Goal: Task Accomplishment & Management: Use online tool/utility

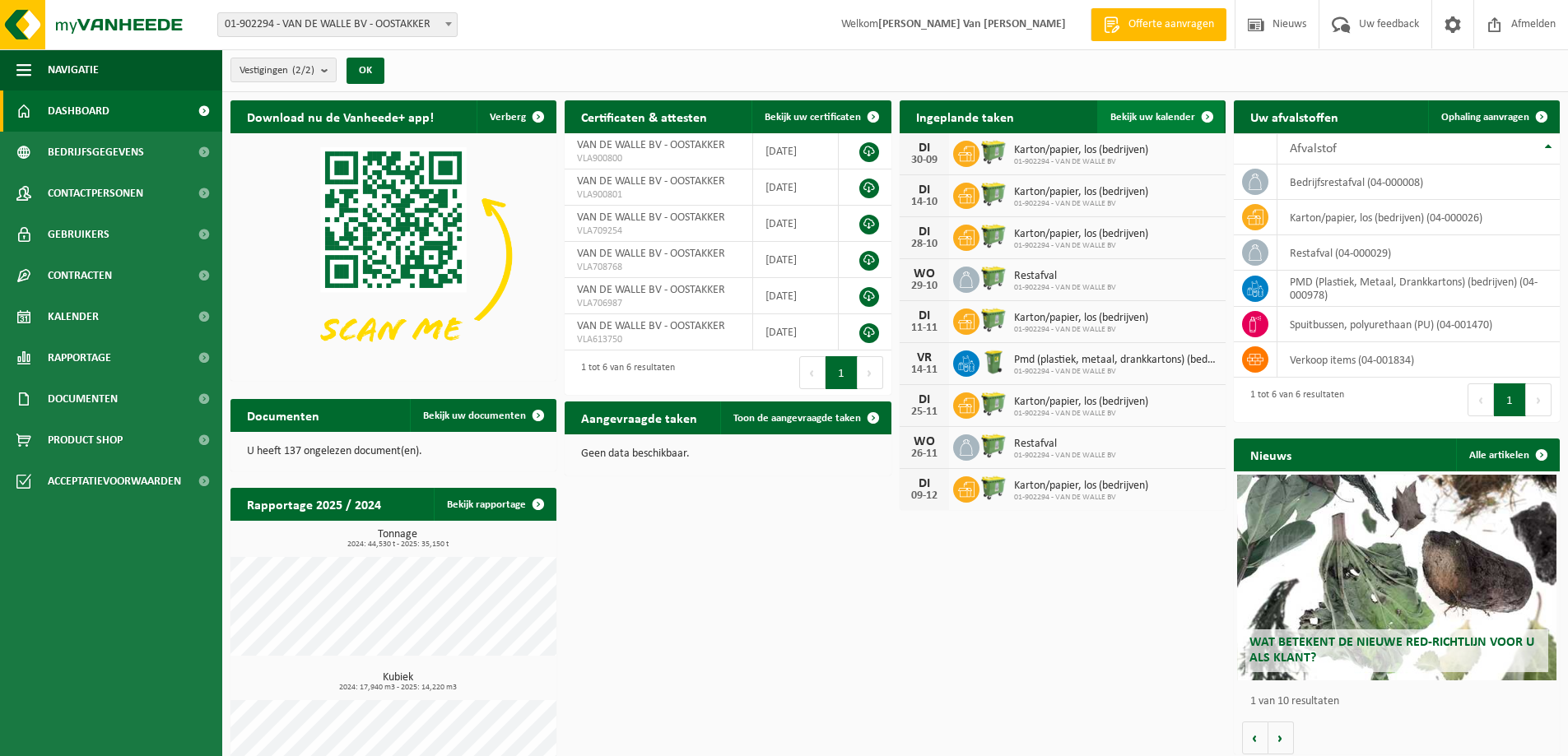
click at [1152, 115] on span "Bekijk uw kalender" at bounding box center [1152, 116] width 85 height 11
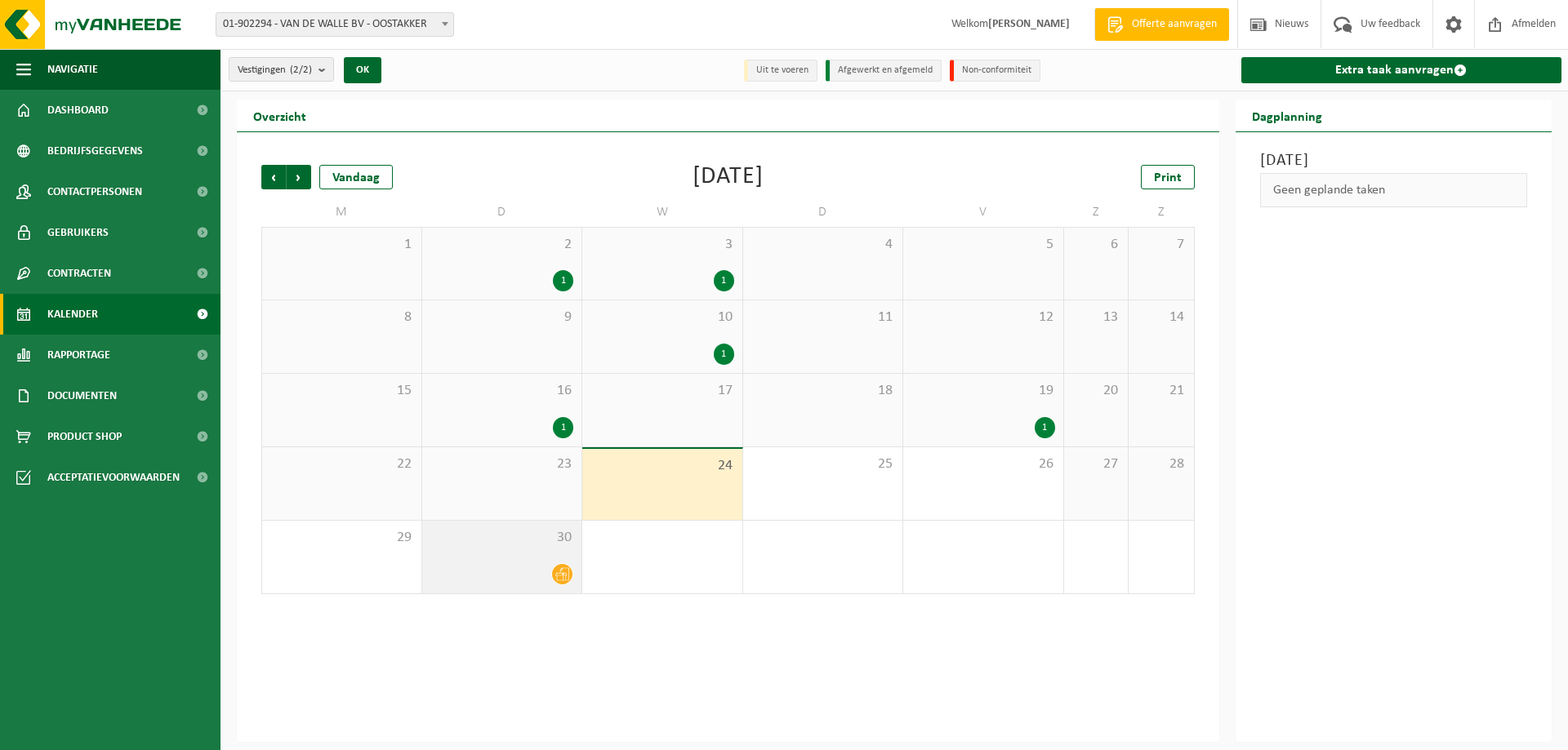
click at [534, 563] on div at bounding box center [502, 574] width 144 height 22
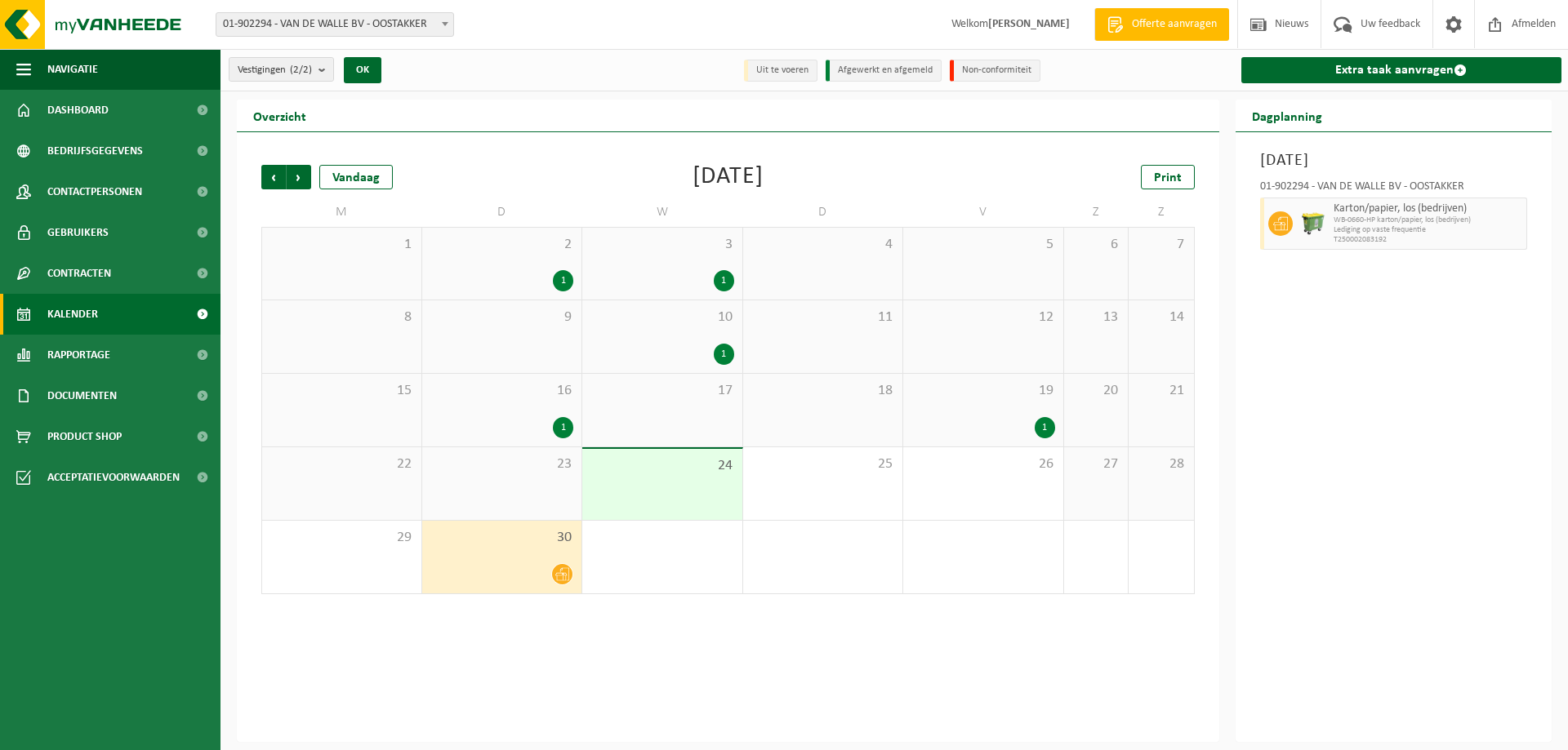
click at [985, 392] on span "19" at bounding box center [982, 391] width 144 height 18
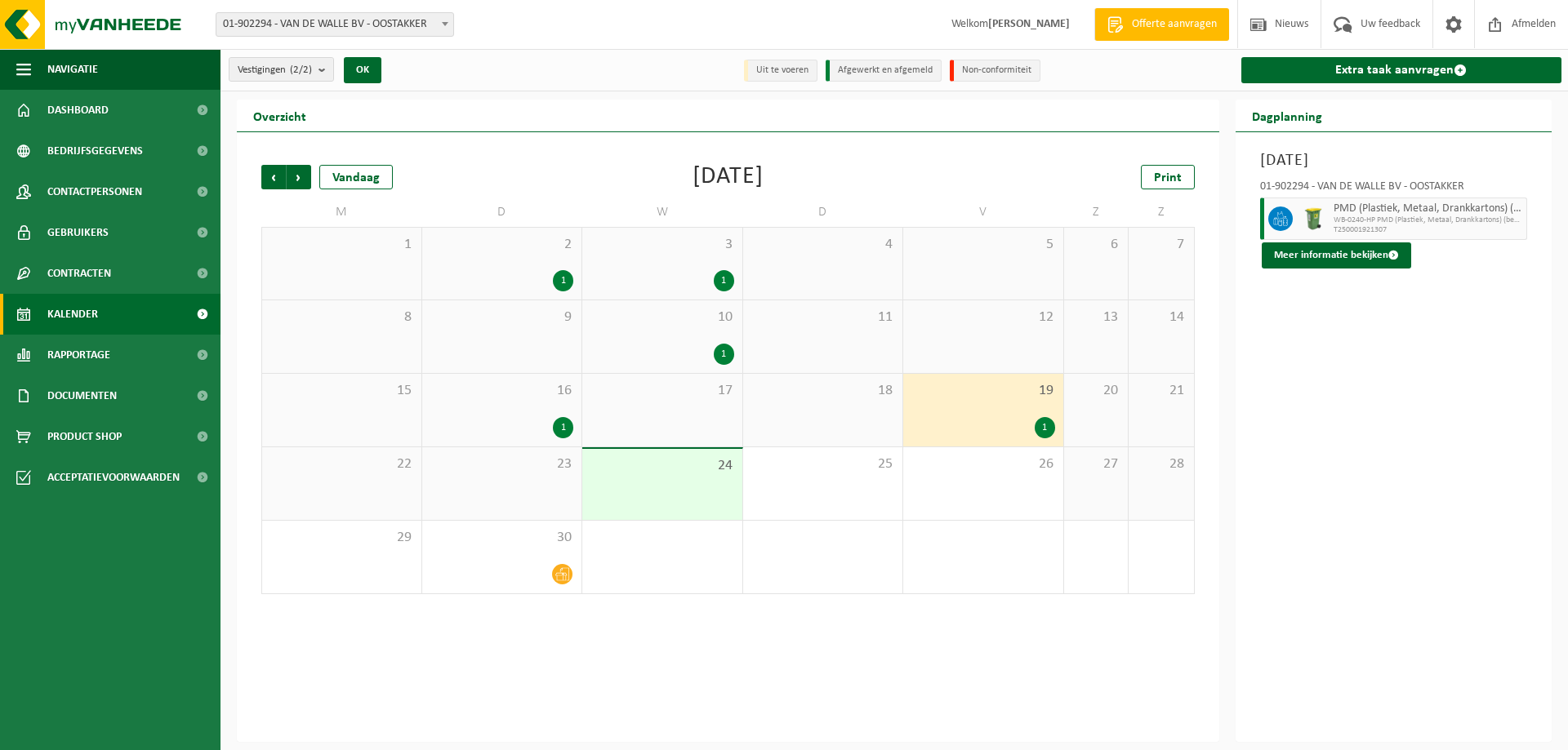
click at [549, 407] on div "16 1" at bounding box center [502, 410] width 160 height 73
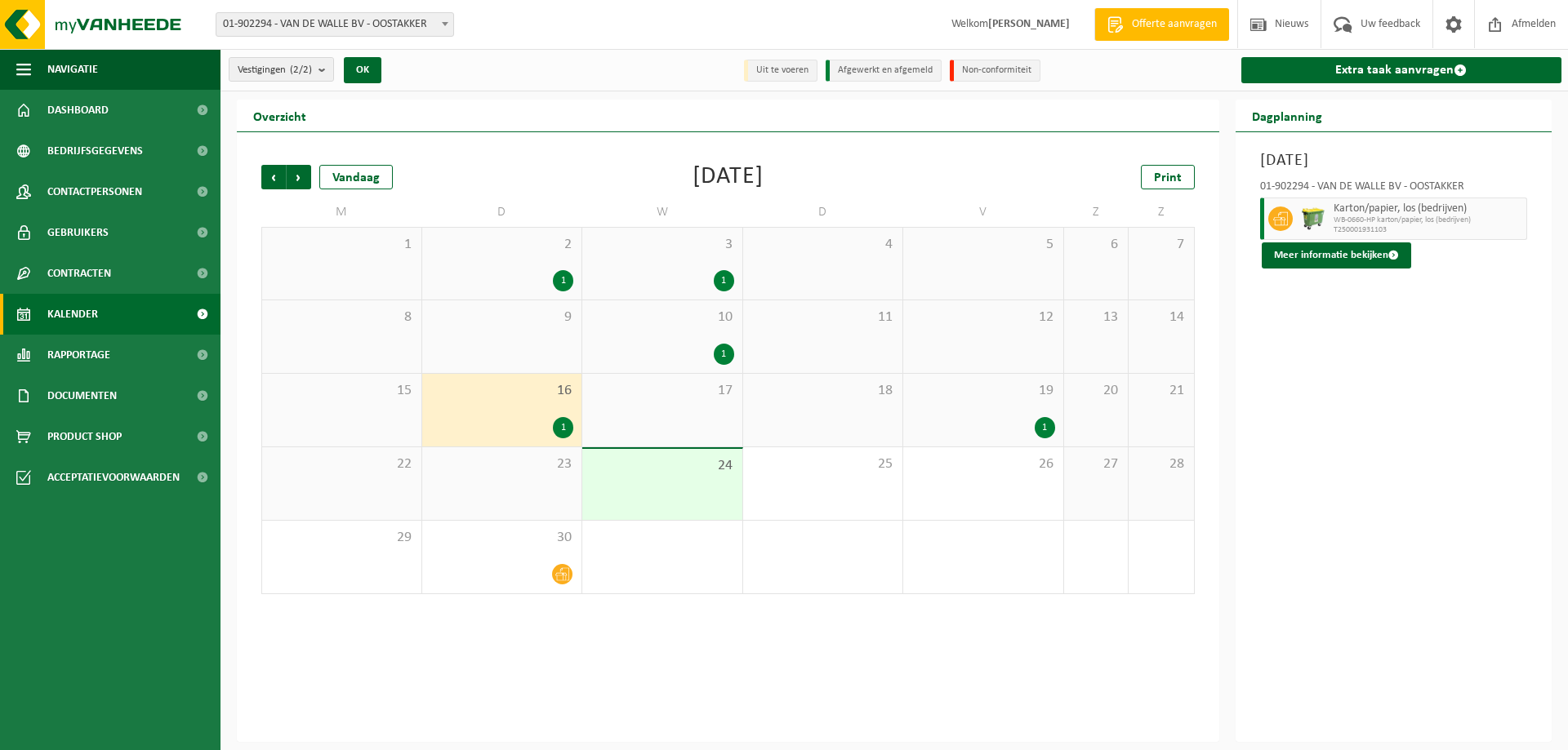
click at [677, 337] on div "10 1" at bounding box center [662, 336] width 160 height 73
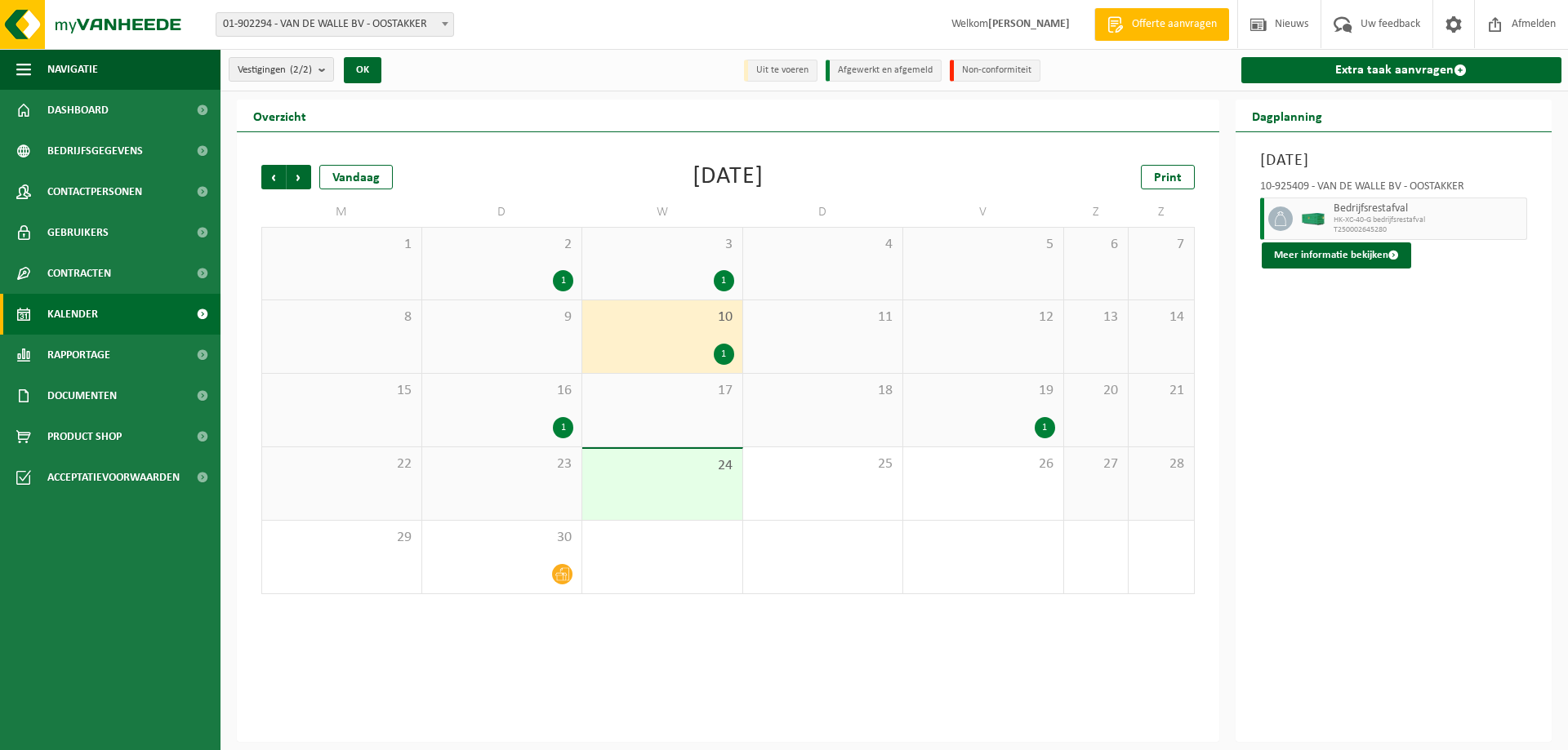
click at [683, 261] on div "3 1" at bounding box center [662, 264] width 160 height 72
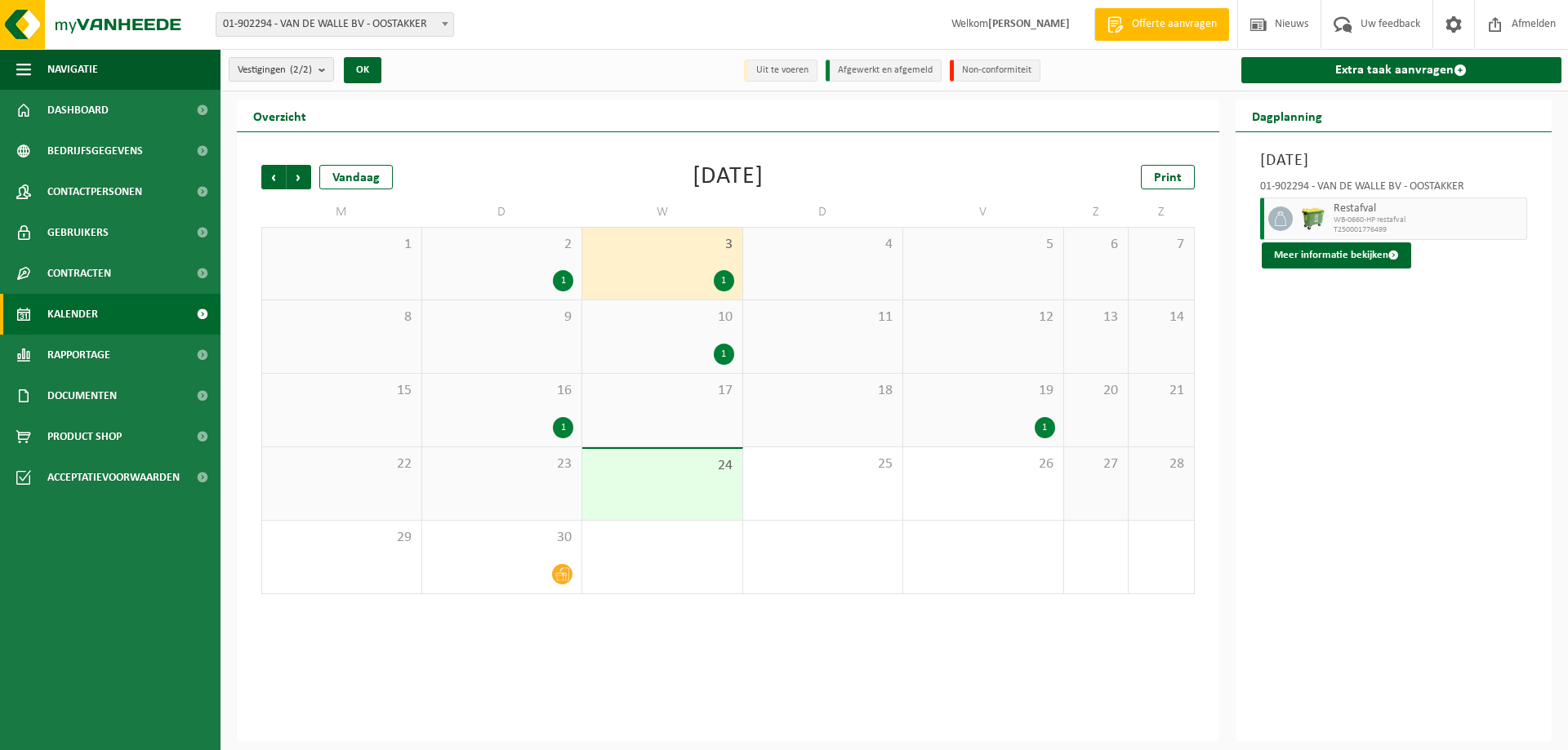
click at [677, 285] on div "1" at bounding box center [662, 281] width 144 height 21
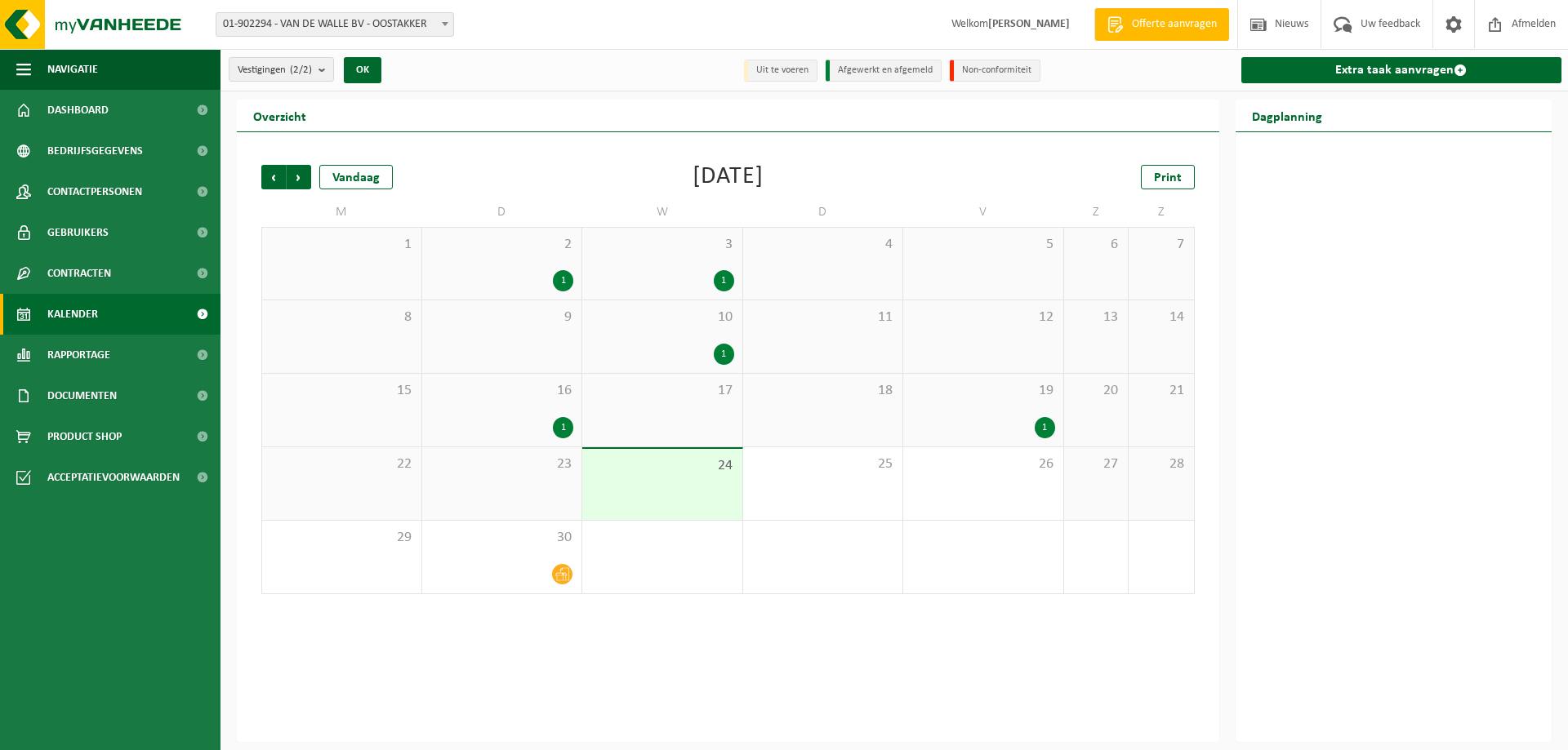
click at [677, 281] on div "1" at bounding box center [662, 281] width 144 height 21
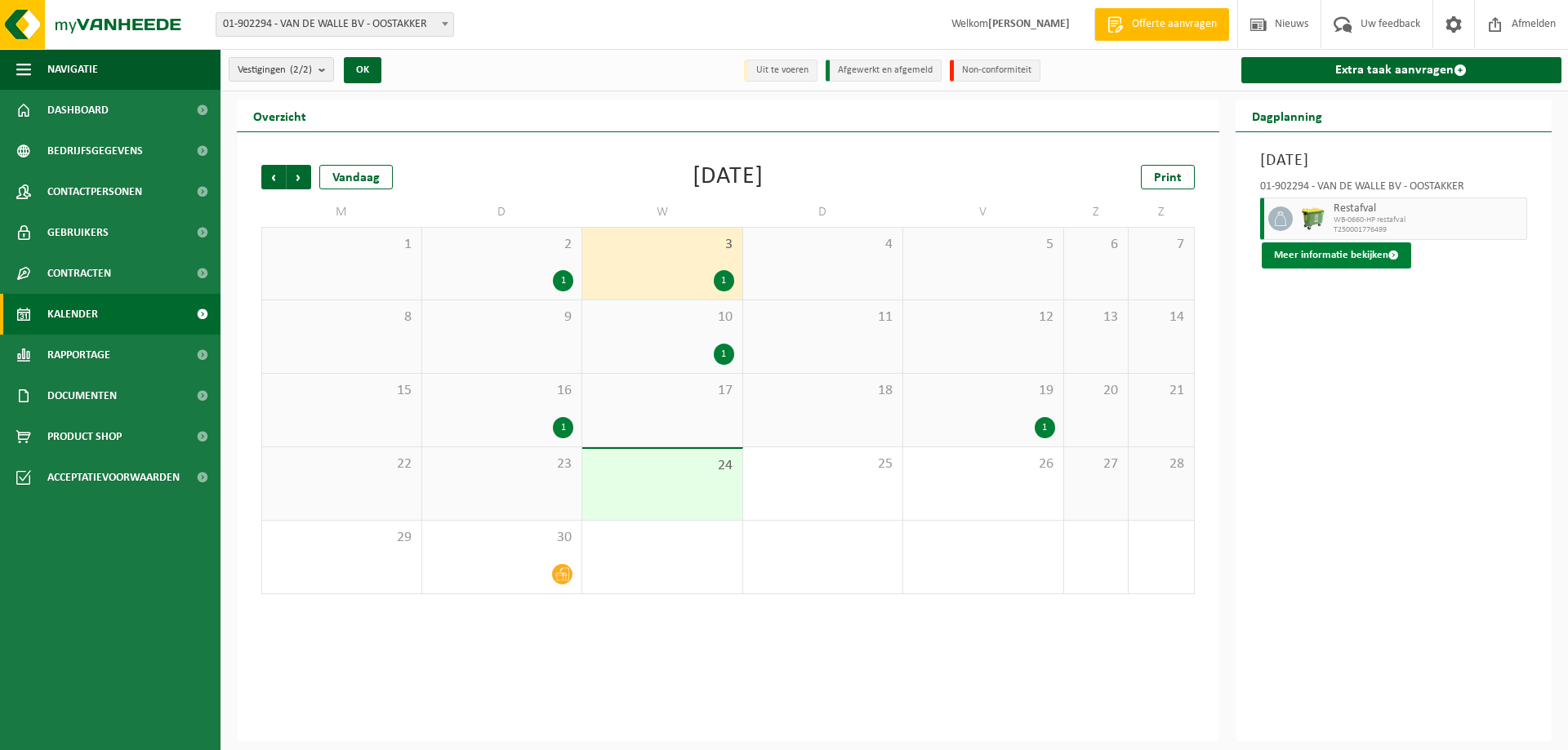
click at [1320, 251] on button "Meer informatie bekijken" at bounding box center [1336, 256] width 149 height 26
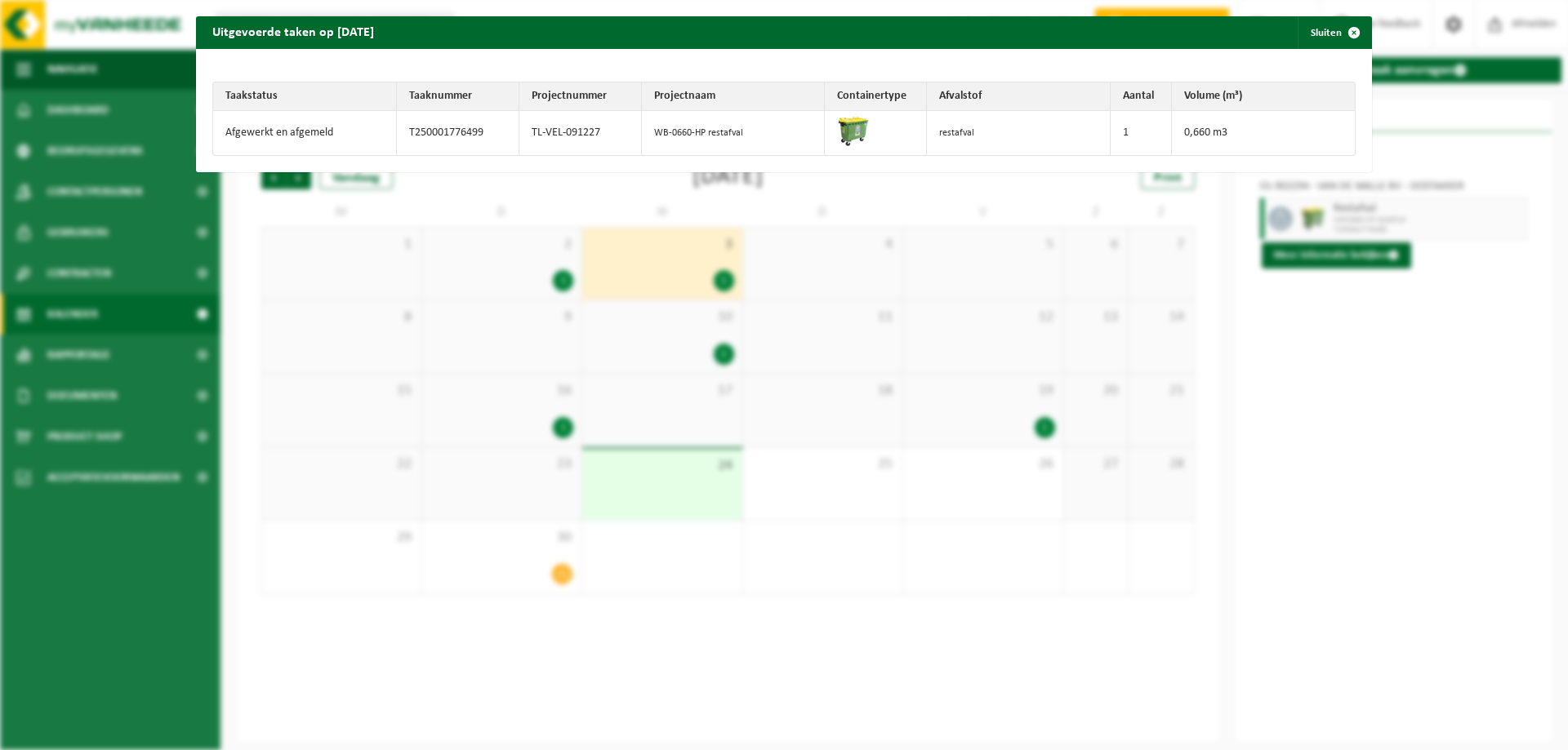
click at [1381, 411] on div "Uitgevoerde taken op 2025-09-03 Sluiten Taakstatus Taaknummer Projectnummer Pro…" at bounding box center [784, 375] width 1568 height 750
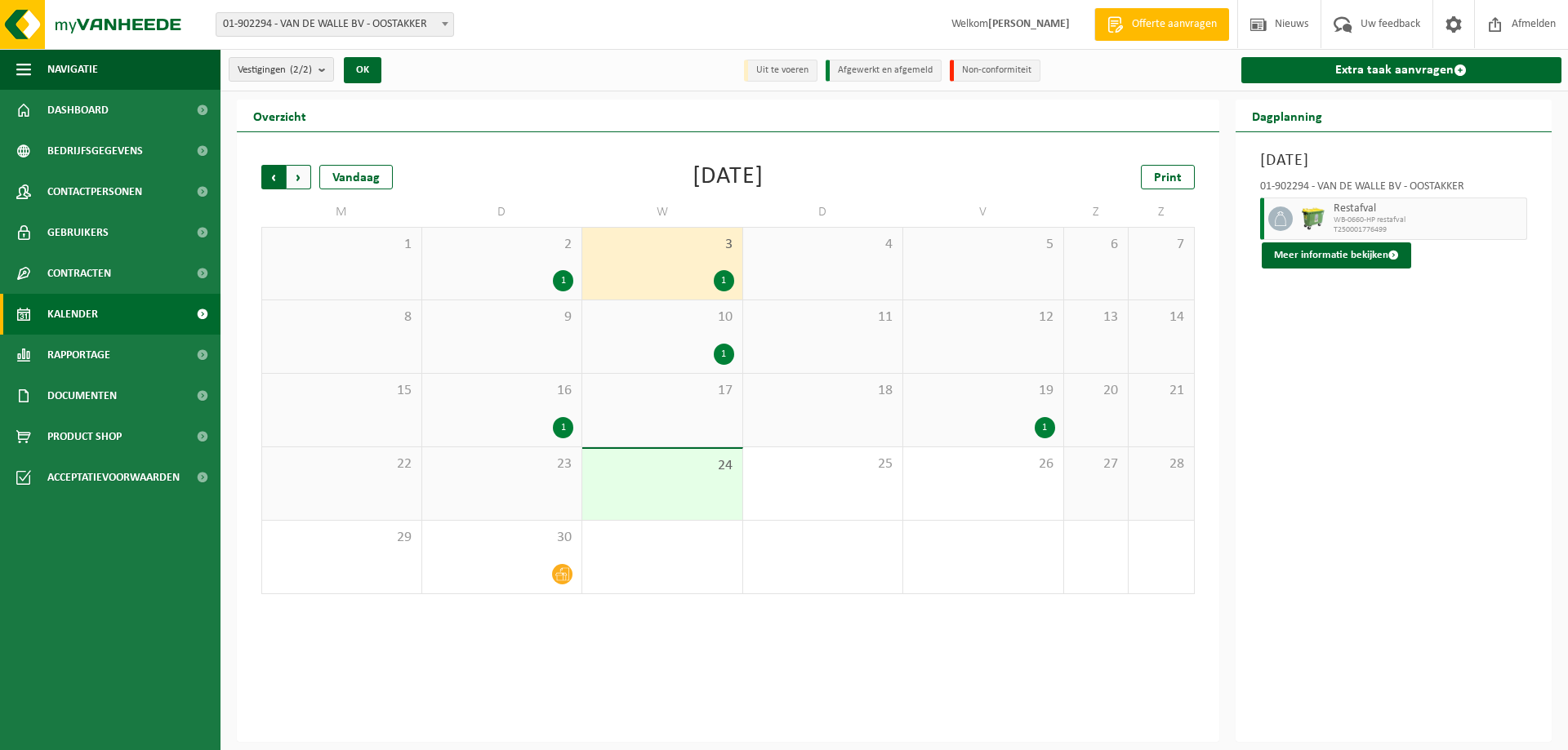
click at [299, 177] on span "Volgende" at bounding box center [299, 177] width 25 height 25
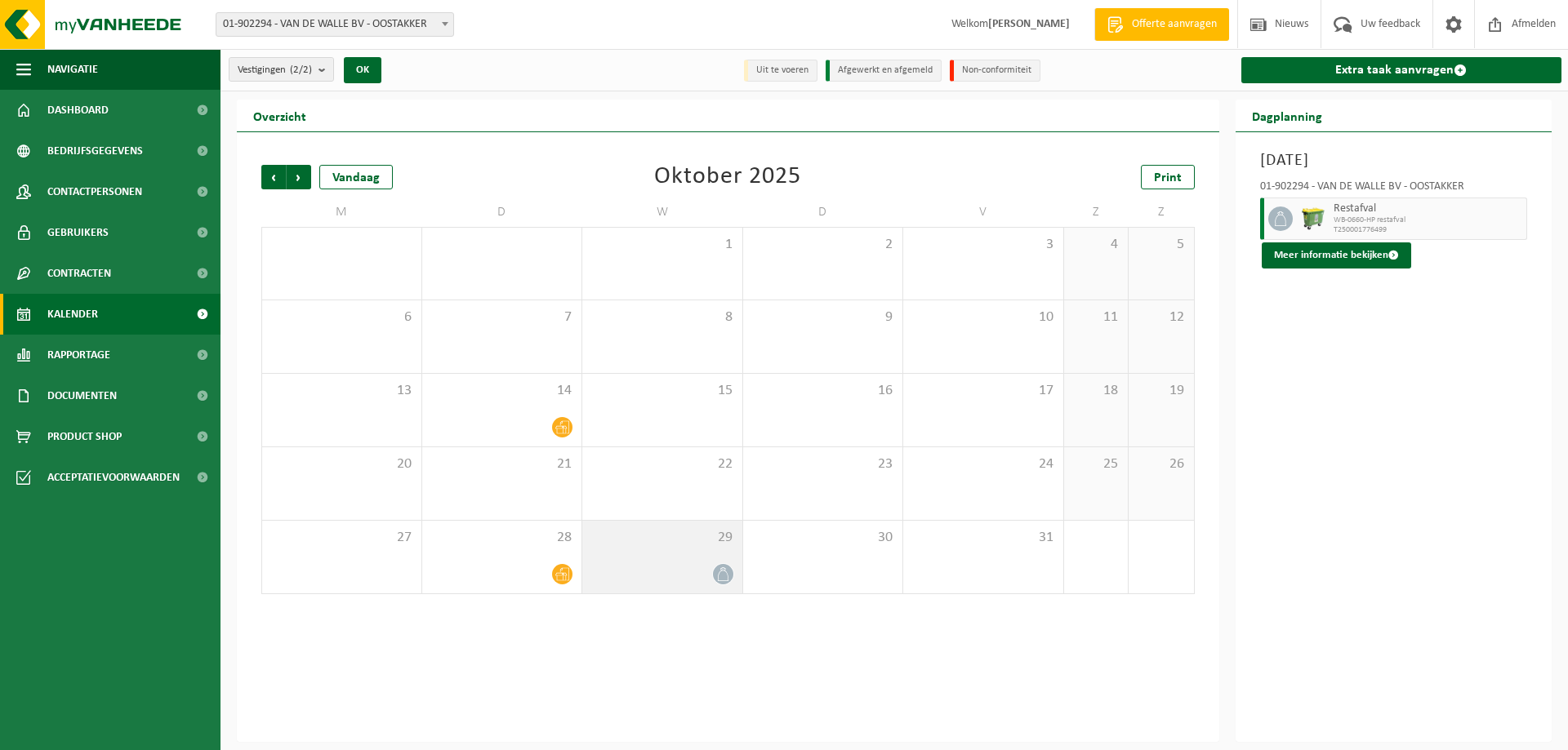
click at [653, 556] on div "29" at bounding box center [662, 557] width 160 height 73
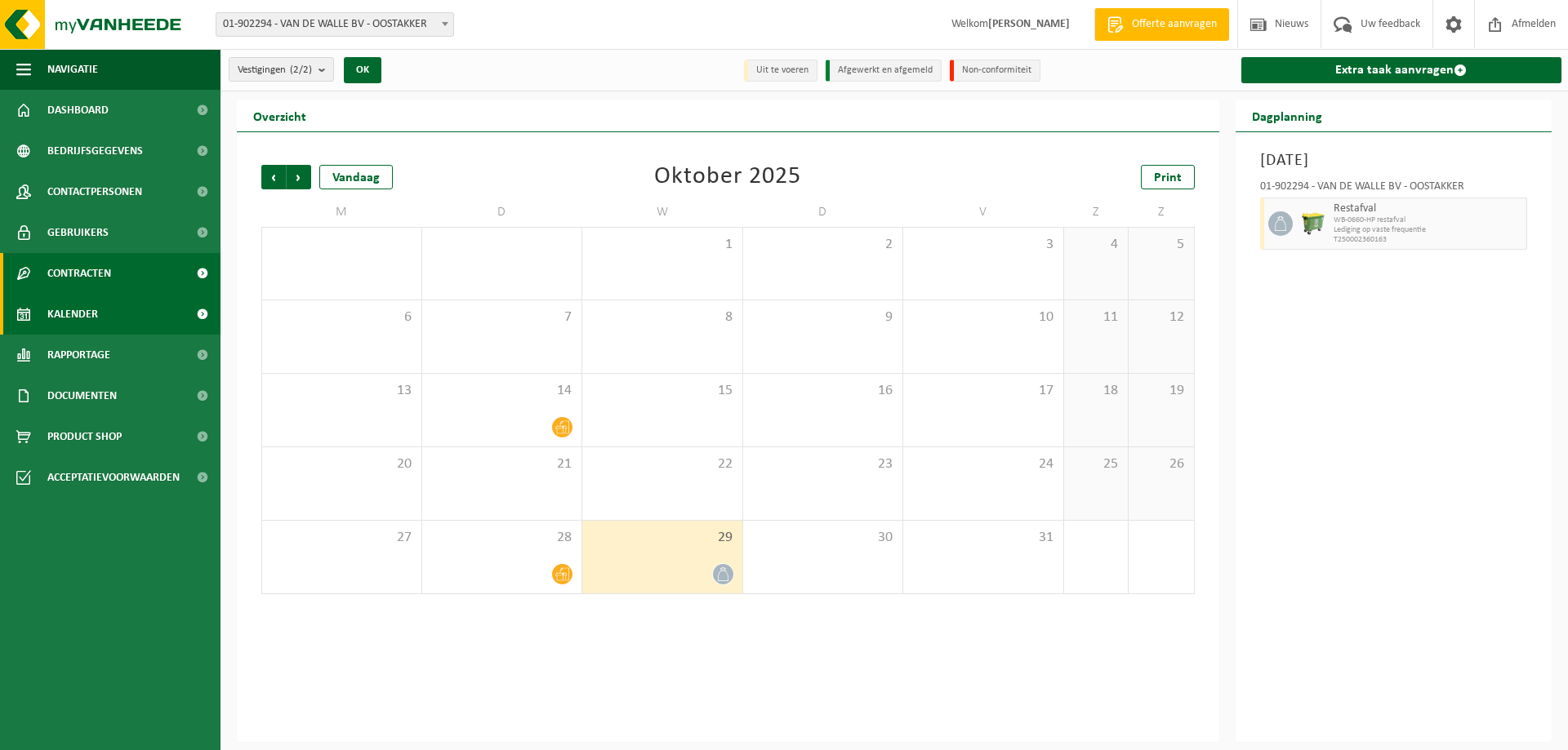
click at [90, 274] on span "Contracten" at bounding box center [80, 274] width 64 height 41
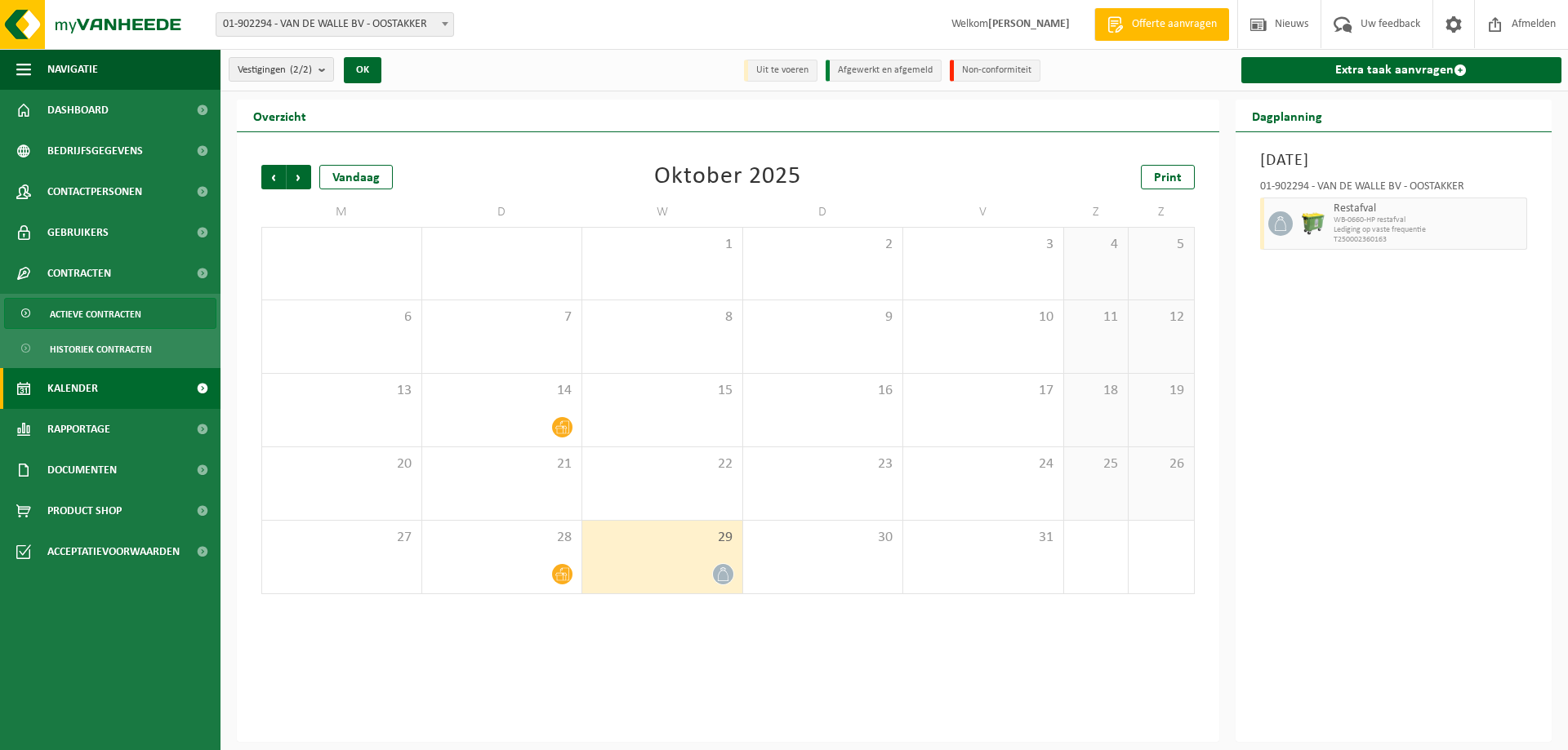
click at [85, 309] on span "Actieve contracten" at bounding box center [96, 314] width 92 height 31
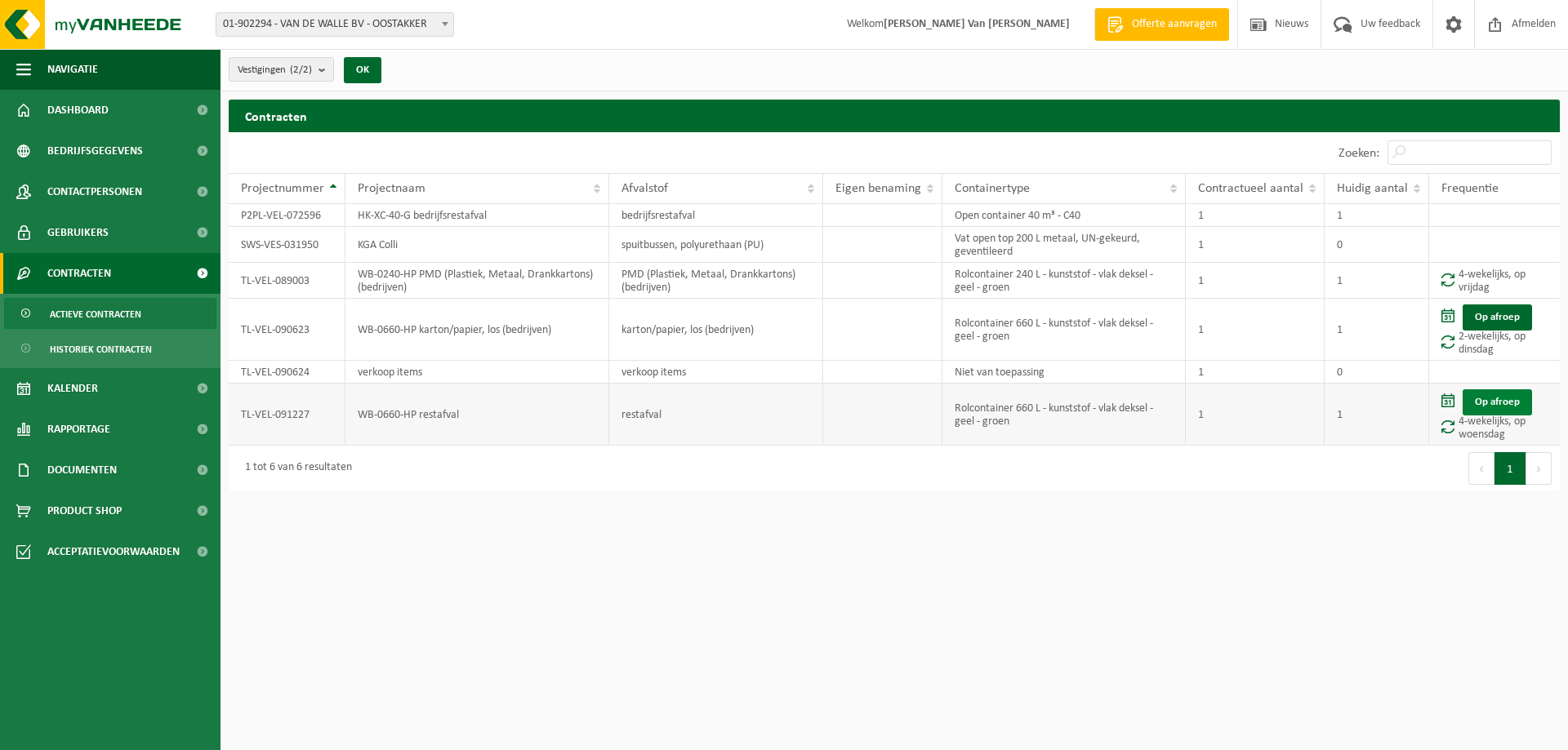
click at [1502, 398] on link "Op afroep" at bounding box center [1497, 402] width 70 height 26
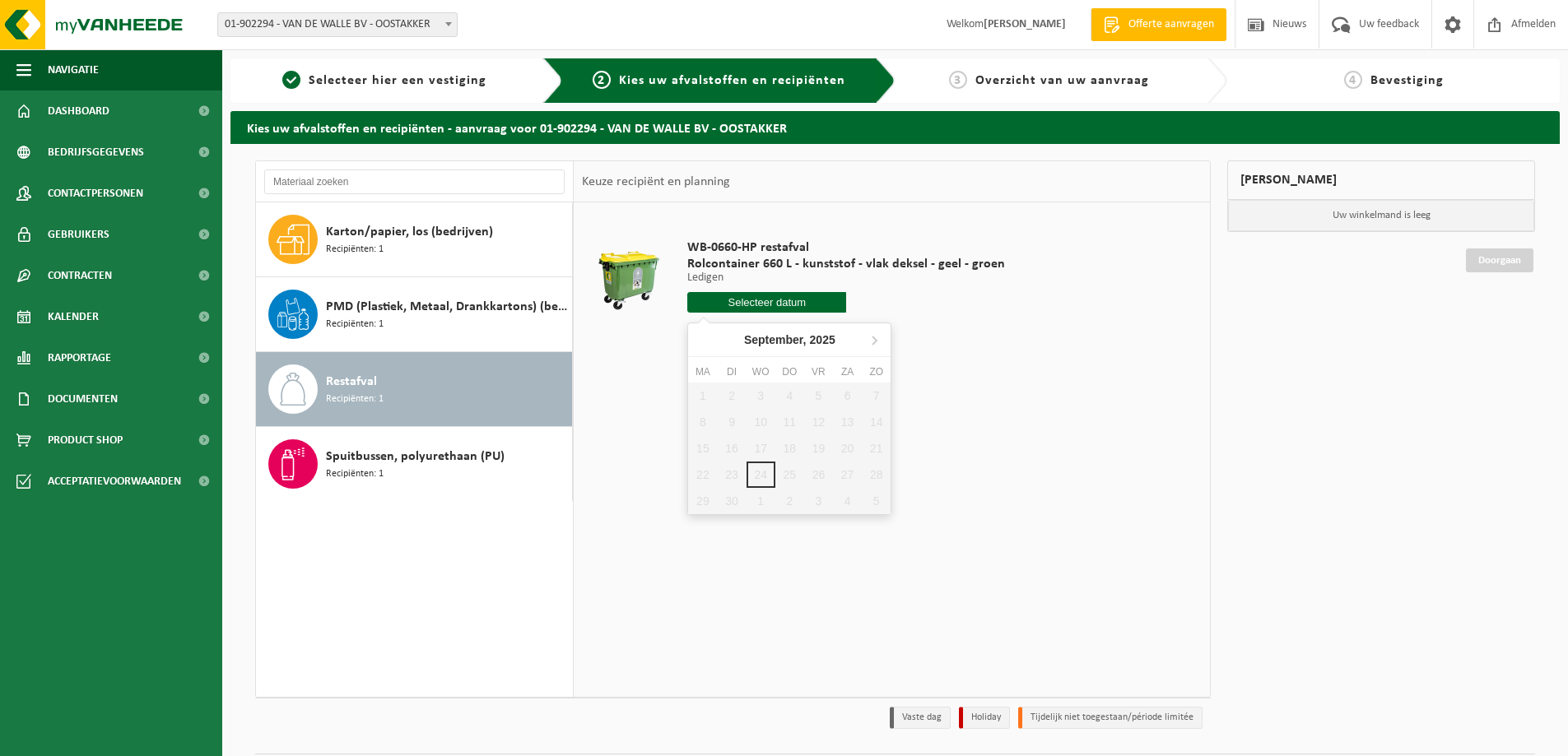
click at [819, 302] on input "text" at bounding box center [766, 302] width 159 height 21
click at [756, 502] on div "1" at bounding box center [760, 501] width 29 height 26
type input "Van 2025-10-01"
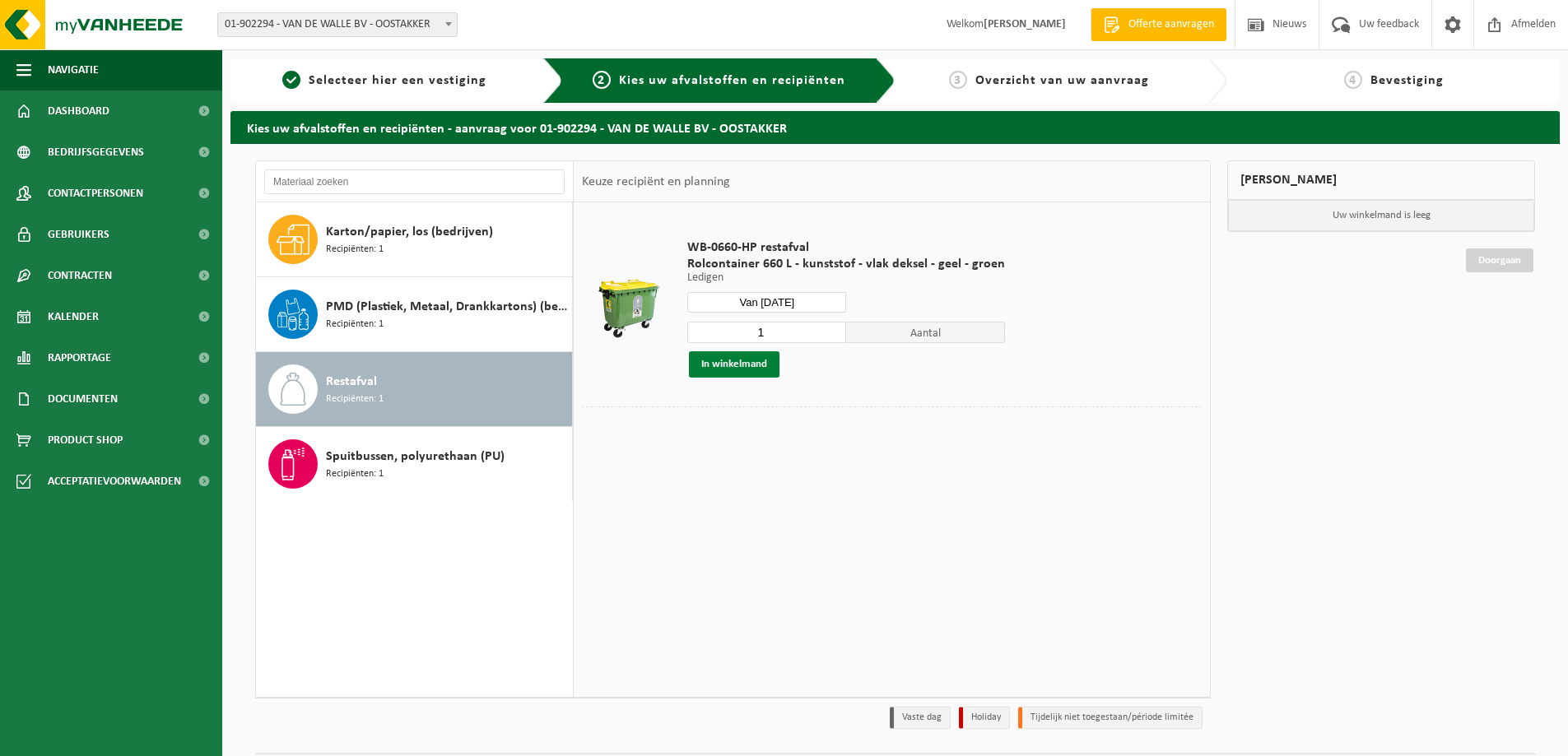
click at [762, 368] on button "In winkelmand" at bounding box center [734, 364] width 91 height 26
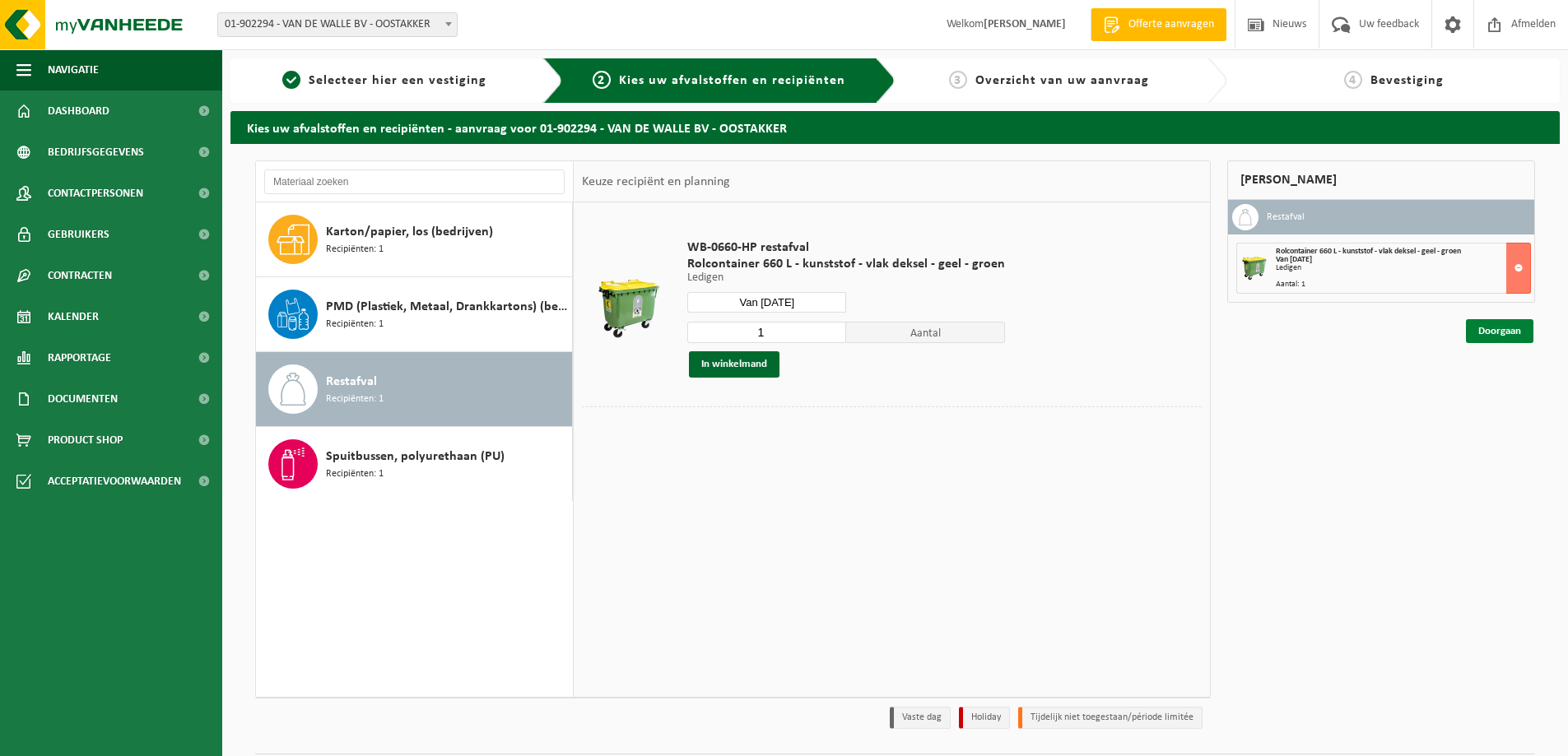
click at [1494, 336] on link "Doorgaan" at bounding box center [1499, 330] width 68 height 24
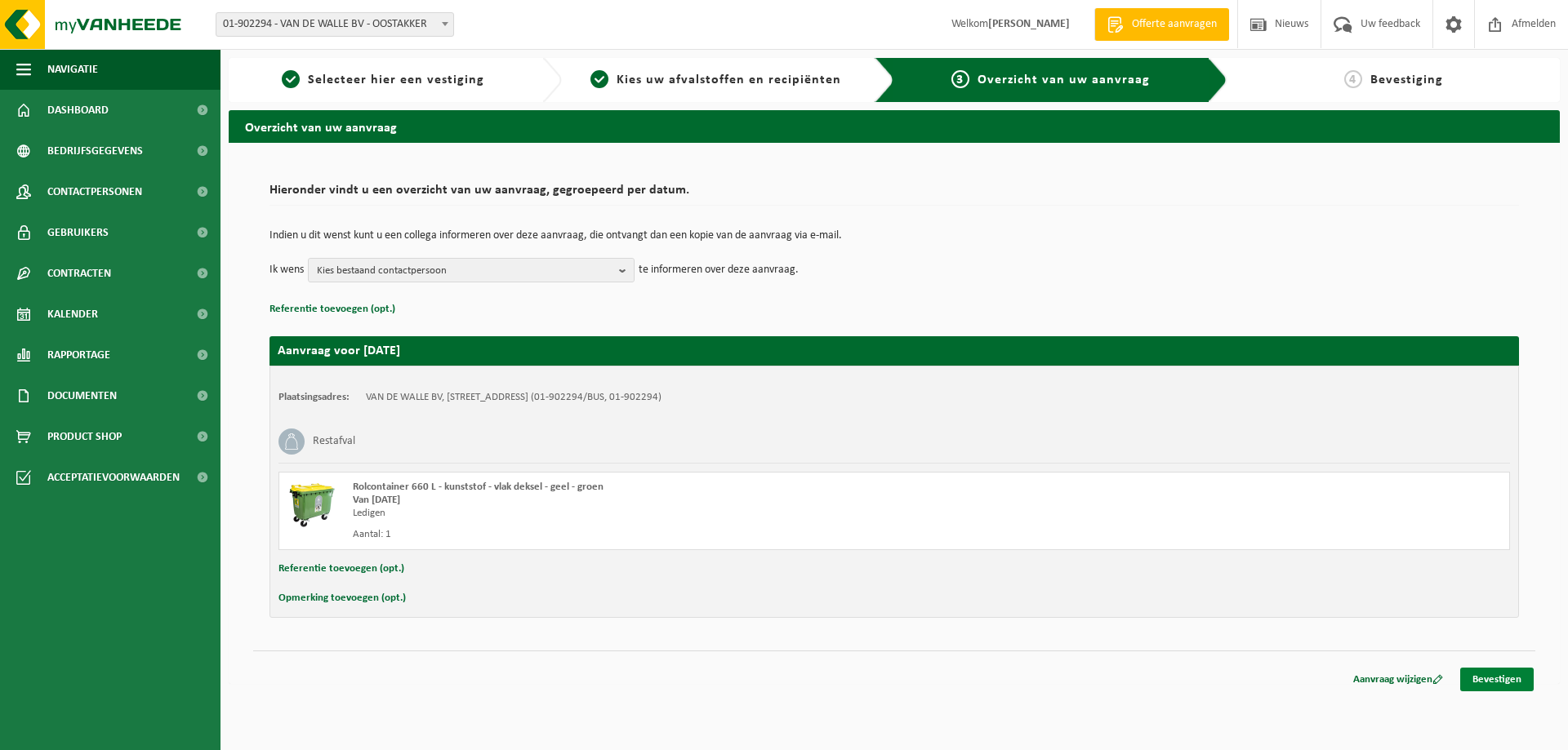
click at [1499, 686] on link "Bevestigen" at bounding box center [1497, 679] width 74 height 24
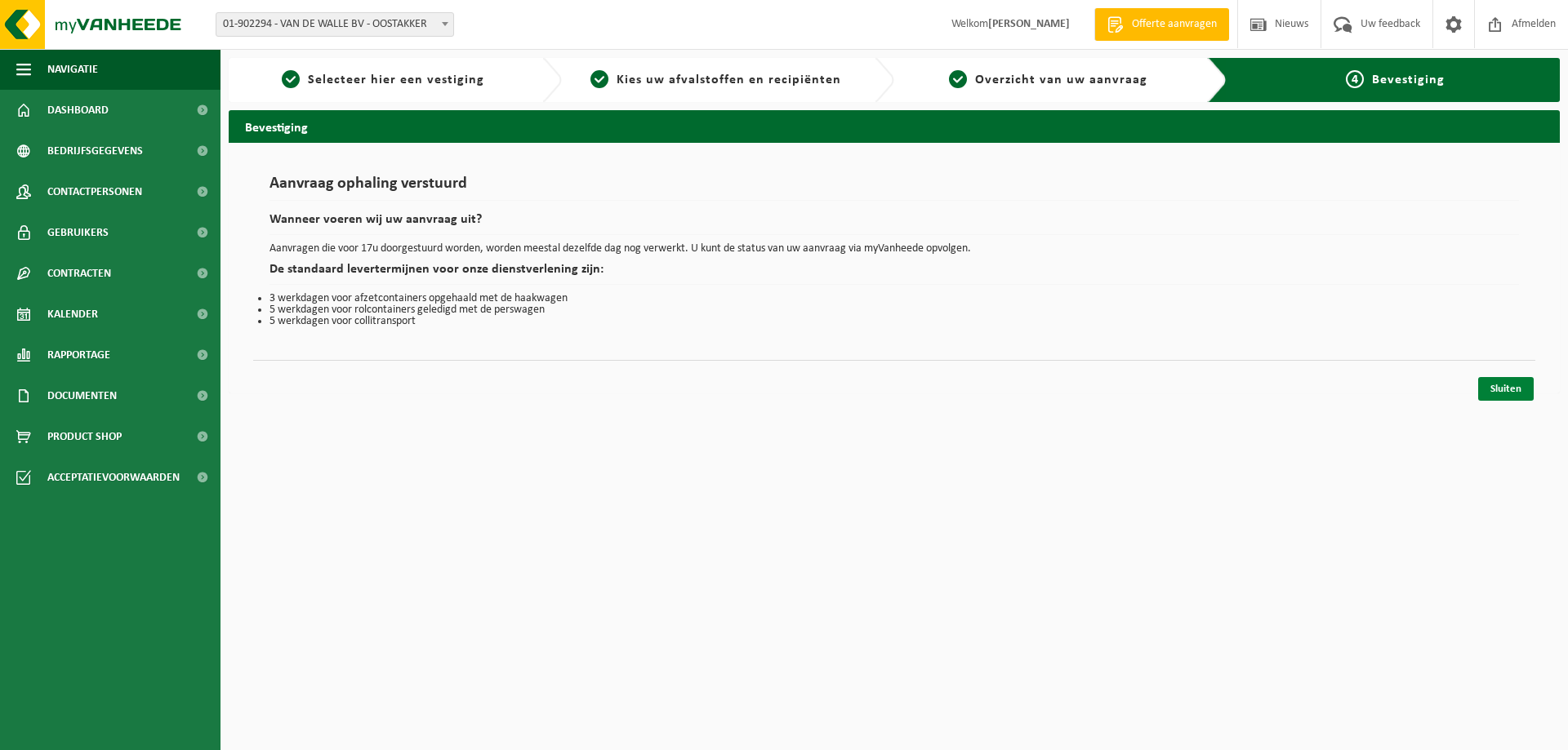
click at [1521, 393] on link "Sluiten" at bounding box center [1506, 389] width 56 height 24
